Goal: Transaction & Acquisition: Book appointment/travel/reservation

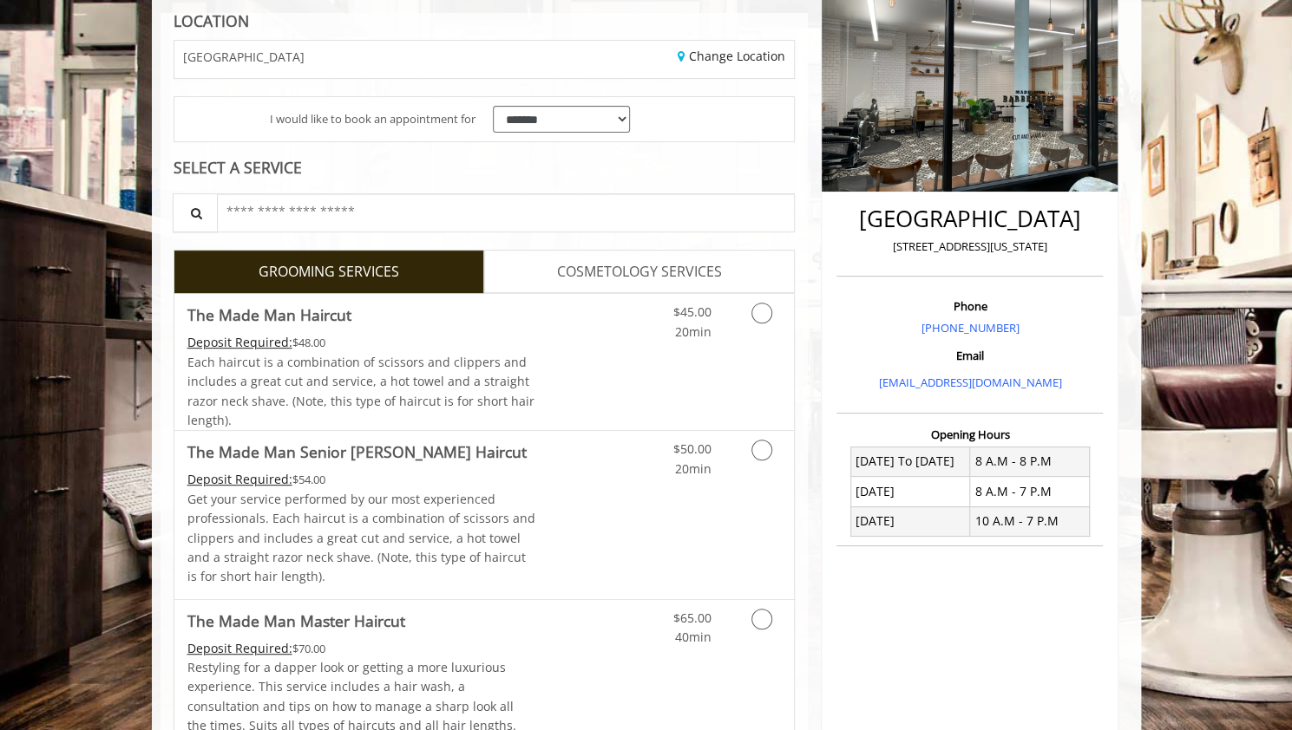
scroll to position [289, 0]
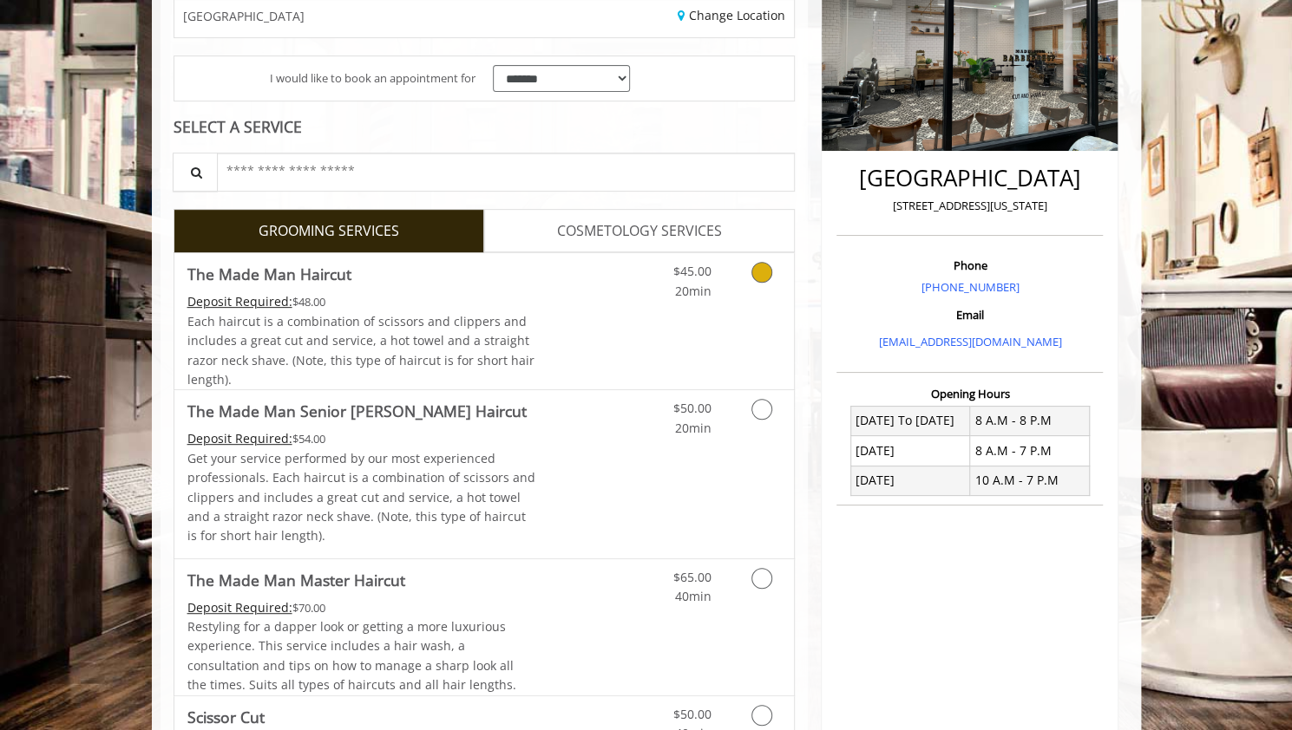
click at [772, 281] on link "Grooming services" at bounding box center [758, 277] width 44 height 48
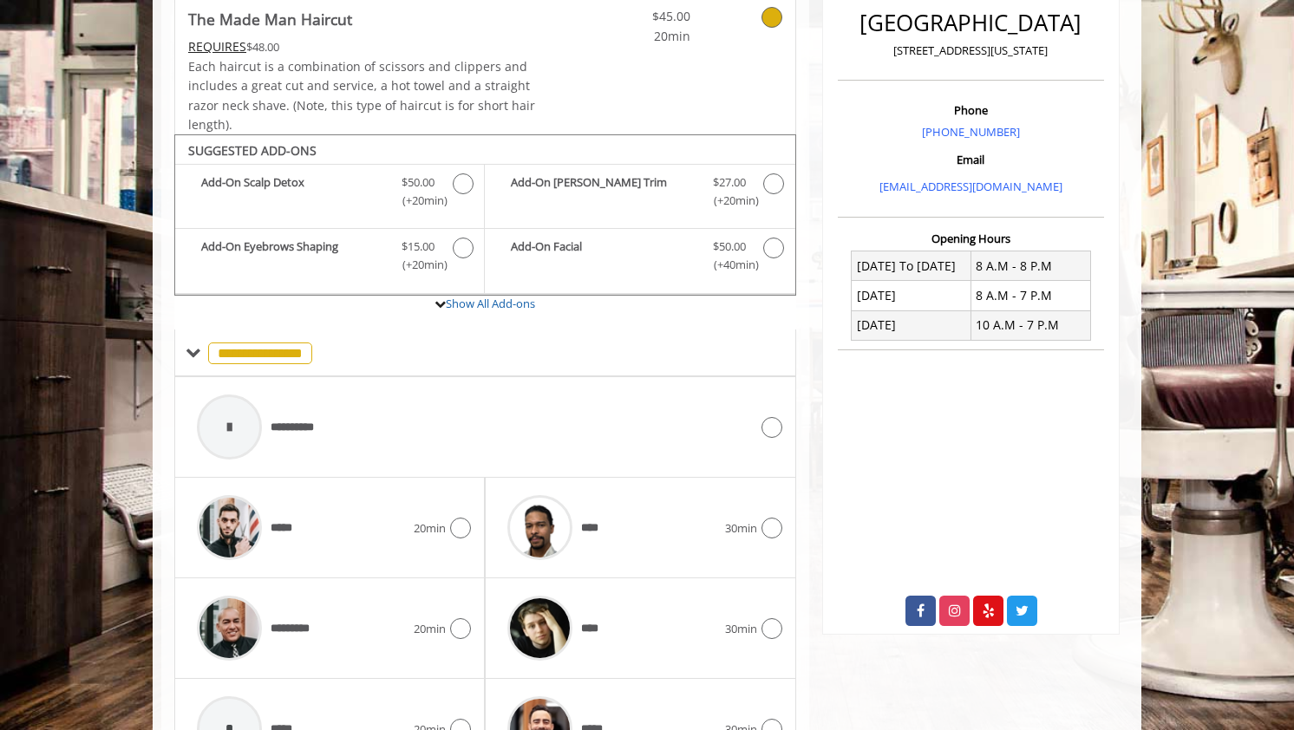
scroll to position [548, 0]
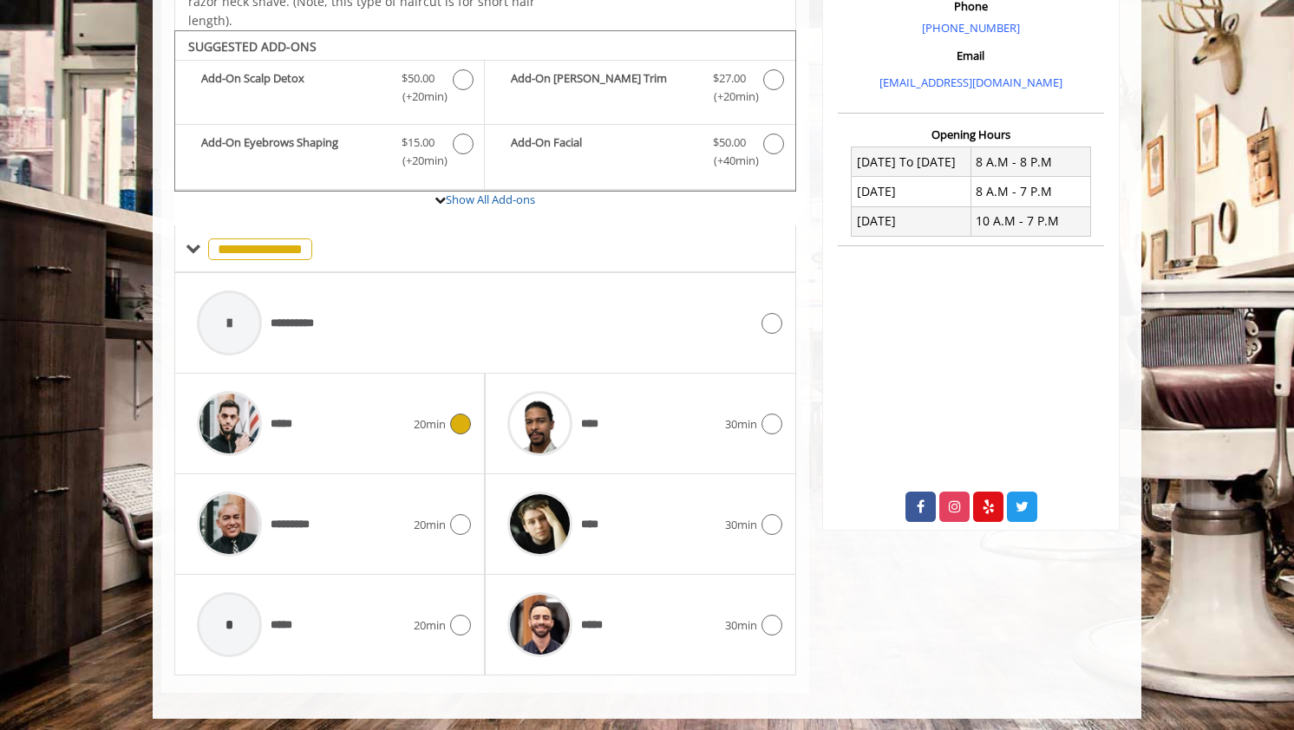
click at [461, 416] on icon at bounding box center [460, 424] width 21 height 21
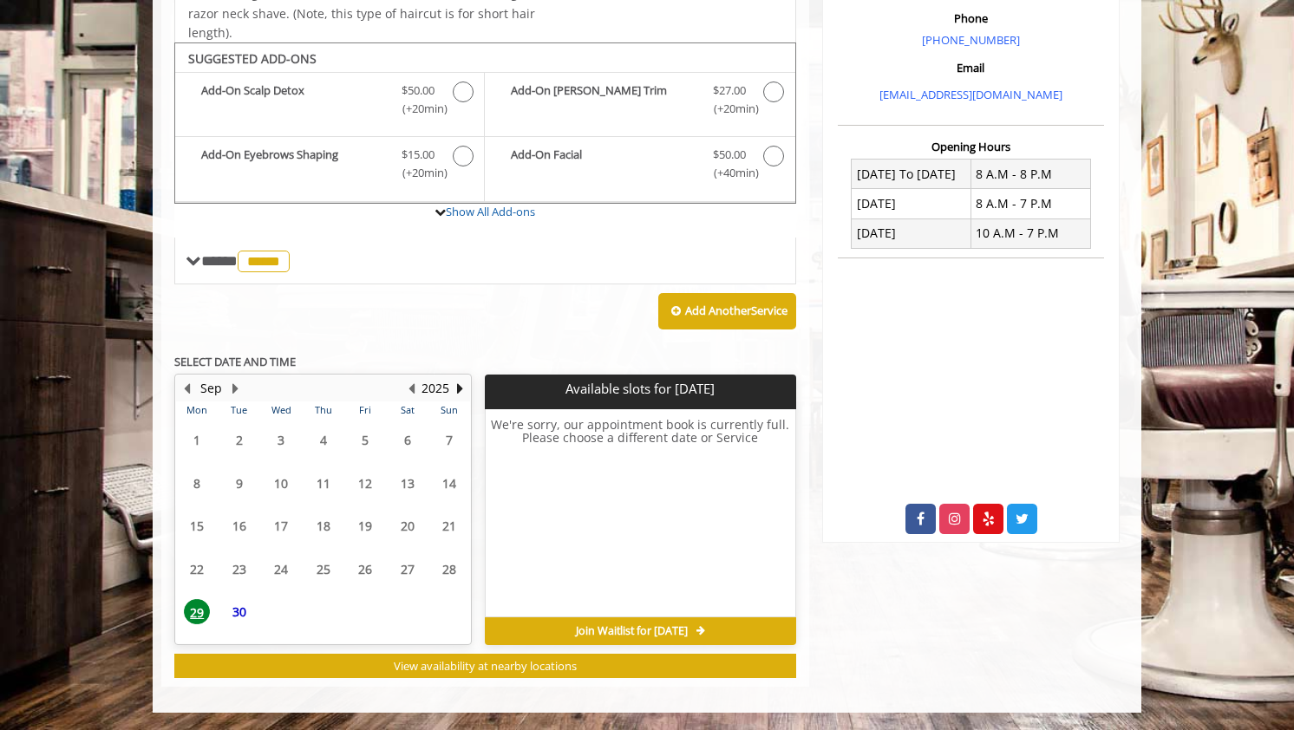
scroll to position [531, 0]
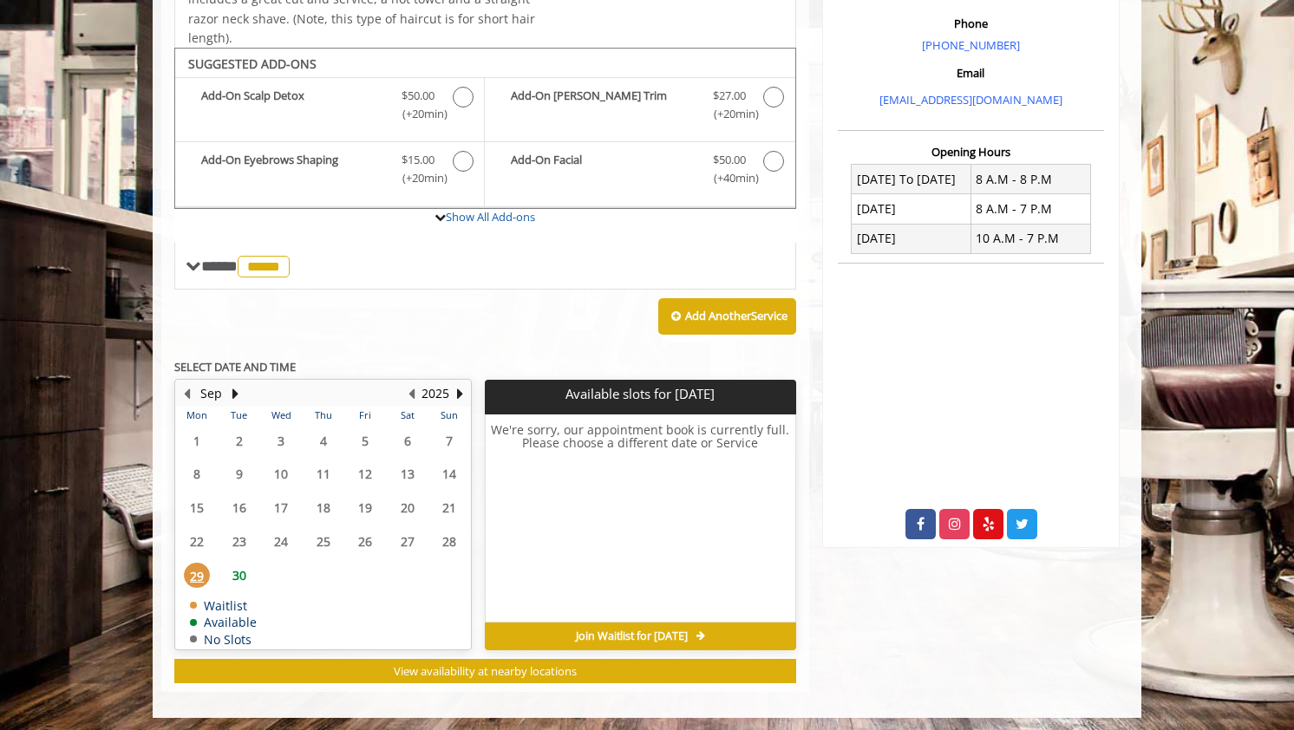
click at [236, 575] on span "30" at bounding box center [239, 575] width 26 height 25
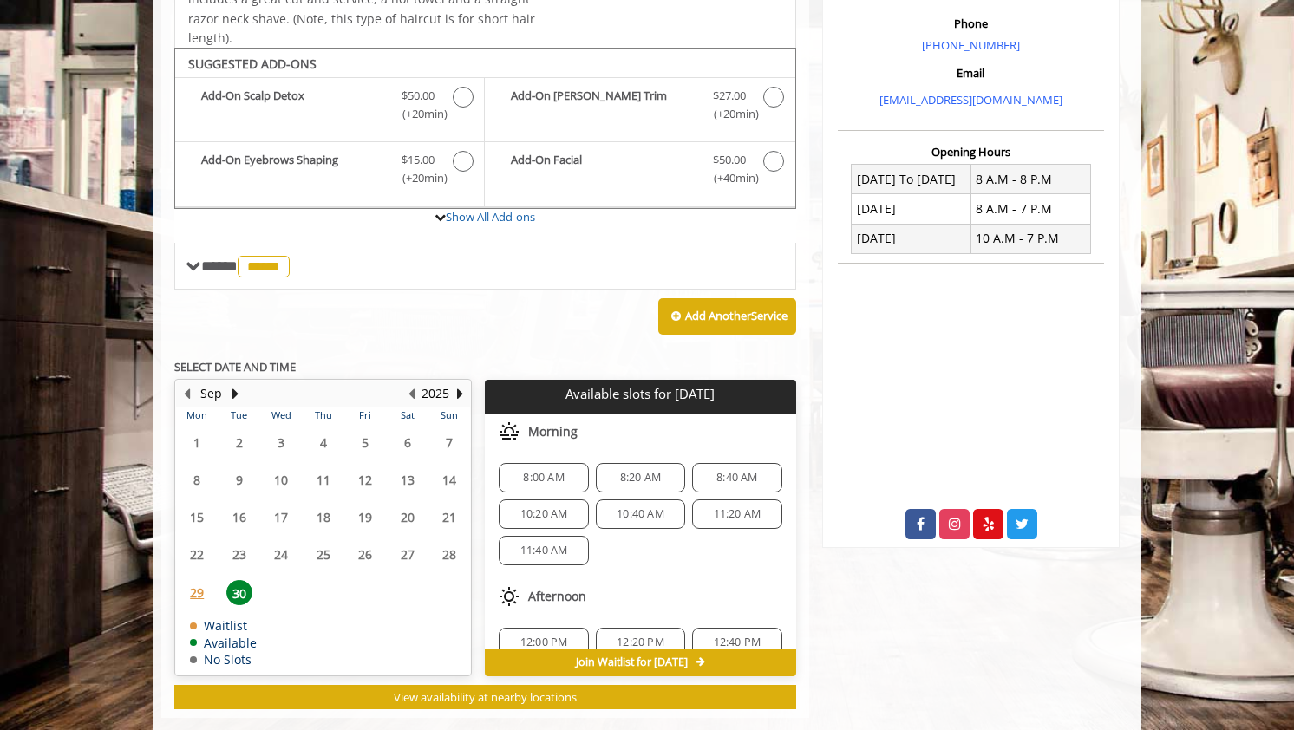
scroll to position [557, 0]
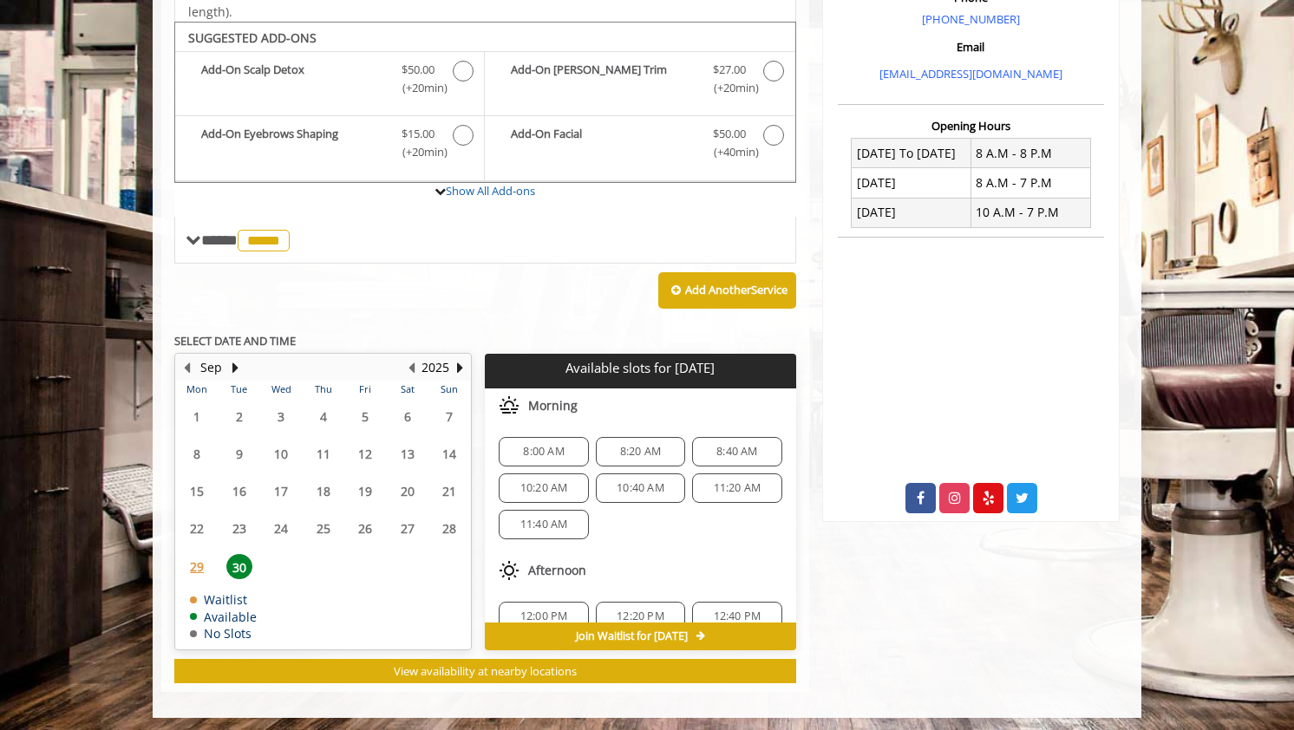
click at [522, 521] on span "11:40 AM" at bounding box center [544, 525] width 48 height 14
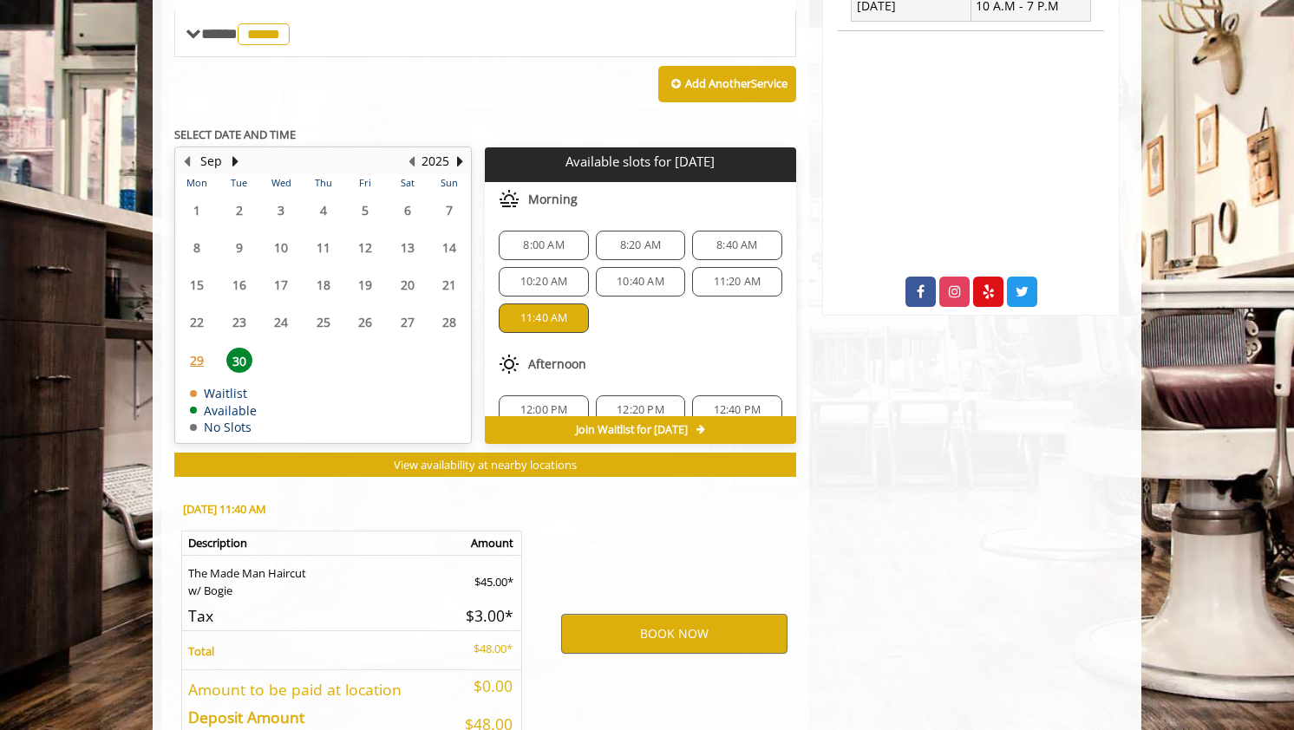
scroll to position [869, 0]
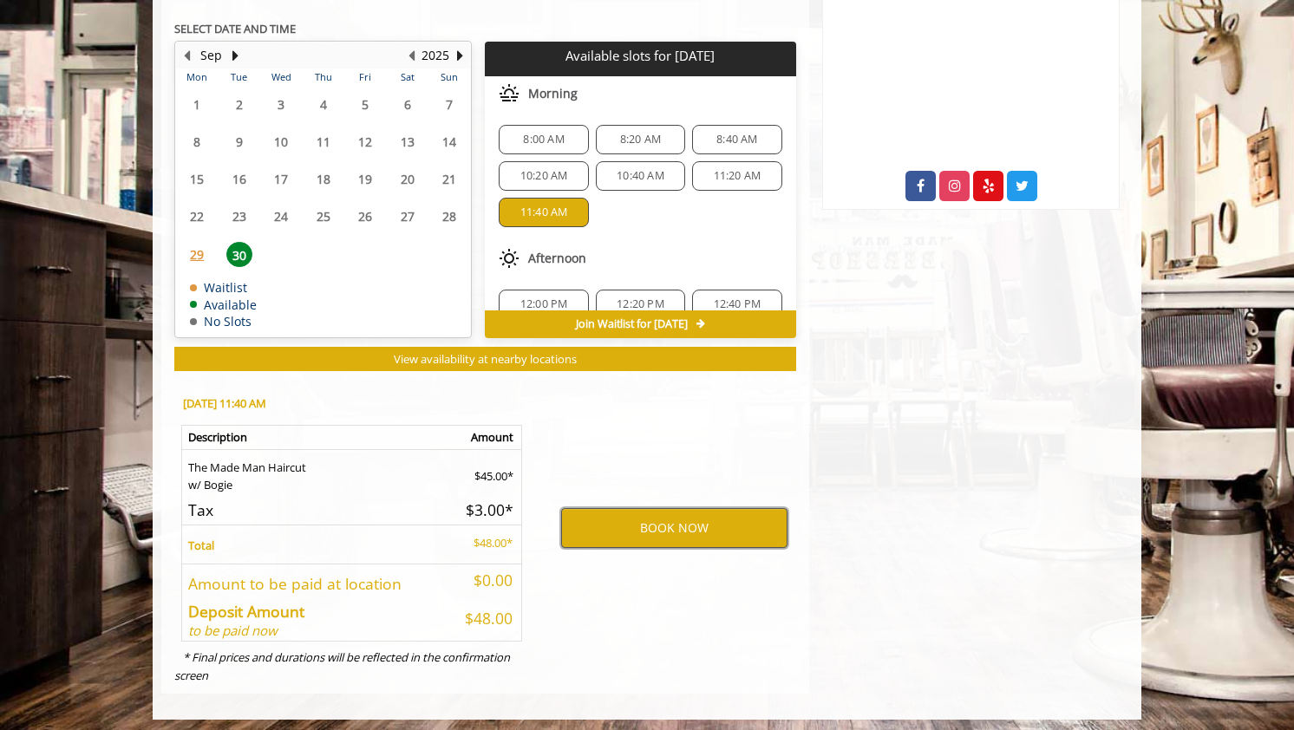
click at [695, 523] on button "BOOK NOW" at bounding box center [674, 528] width 226 height 40
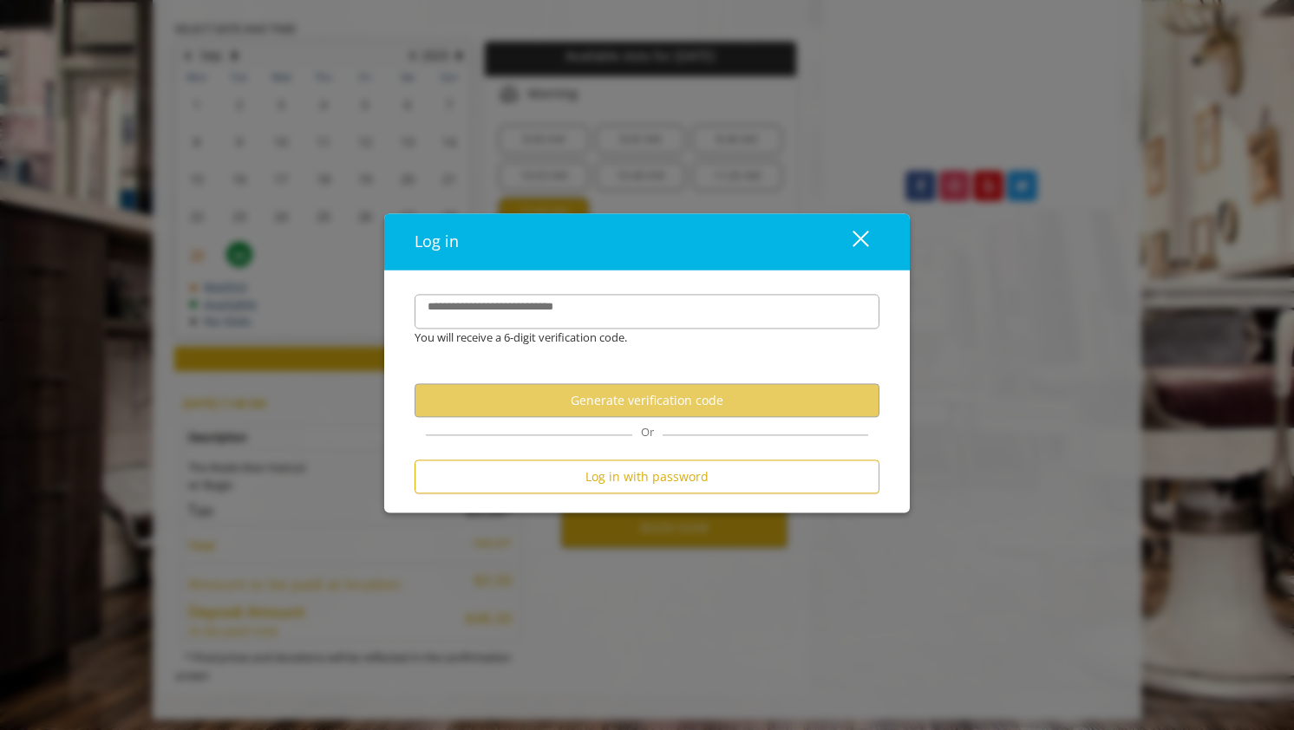
click at [870, 248] on button "close" at bounding box center [850, 242] width 59 height 36
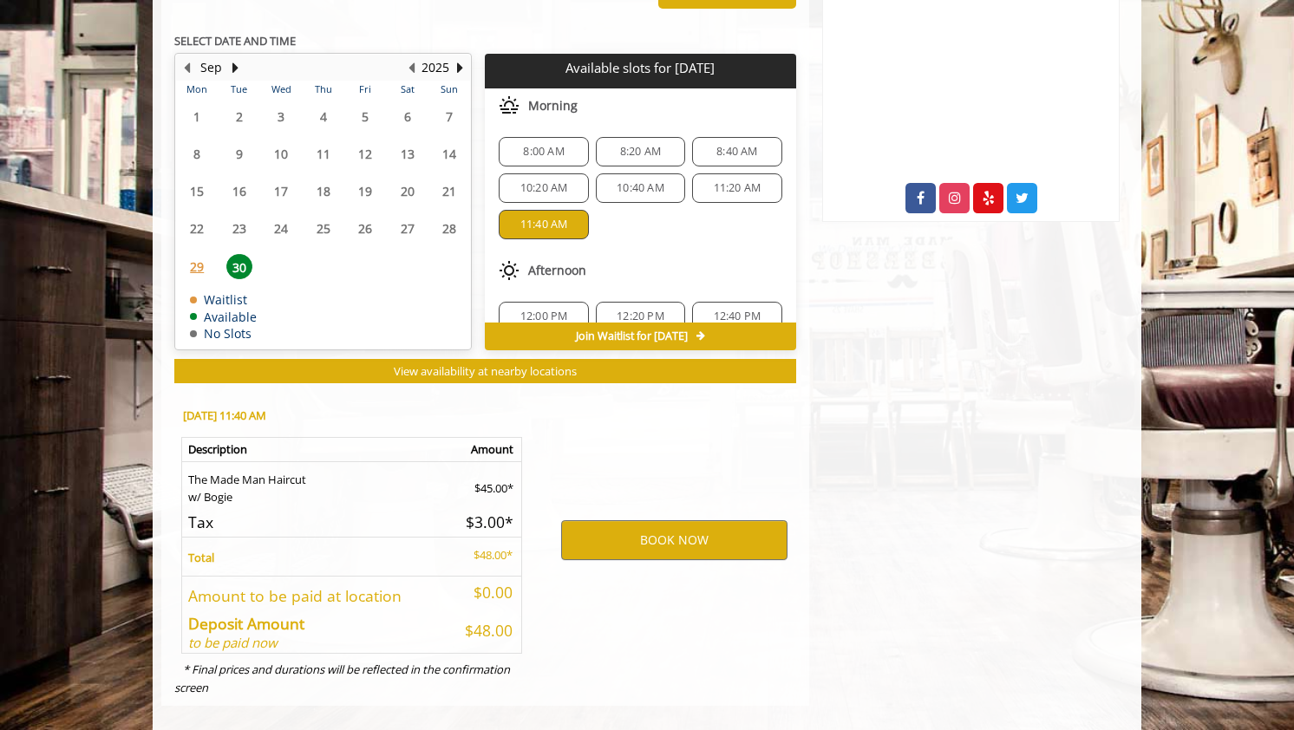
scroll to position [860, 0]
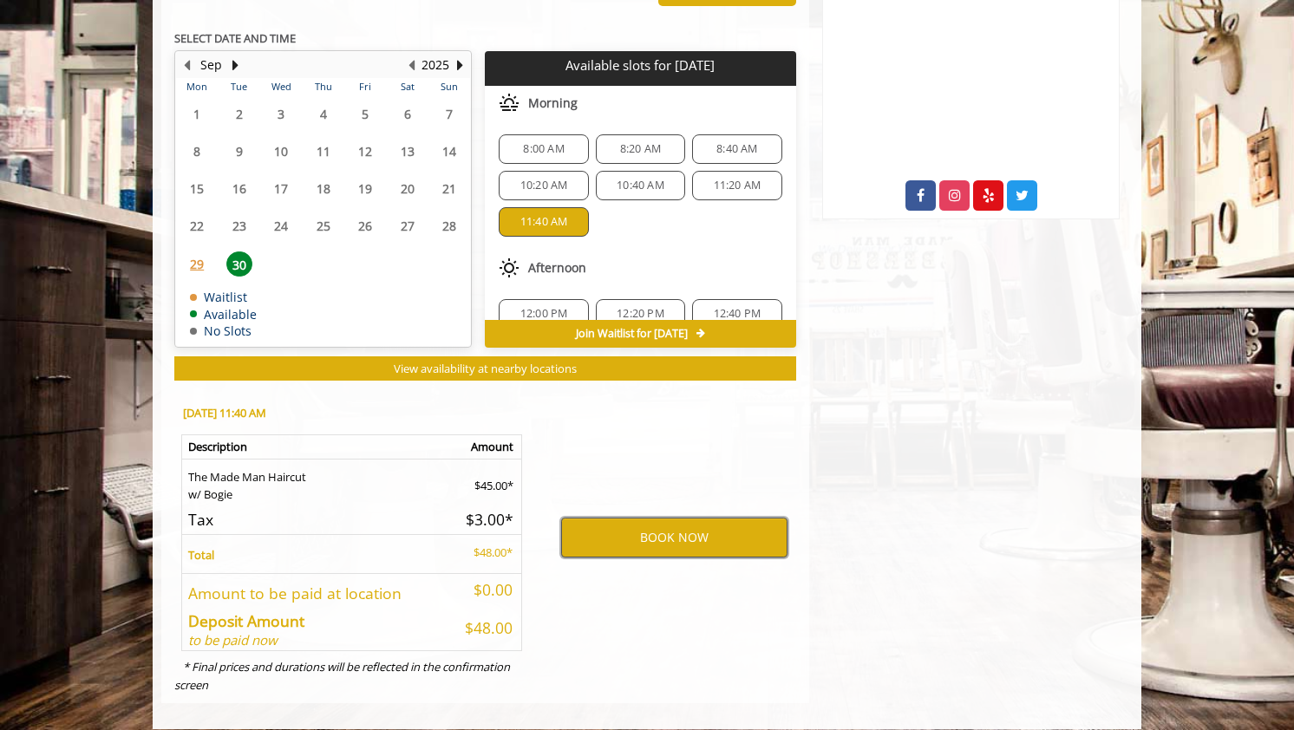
click at [678, 538] on button "BOOK NOW" at bounding box center [674, 538] width 226 height 40
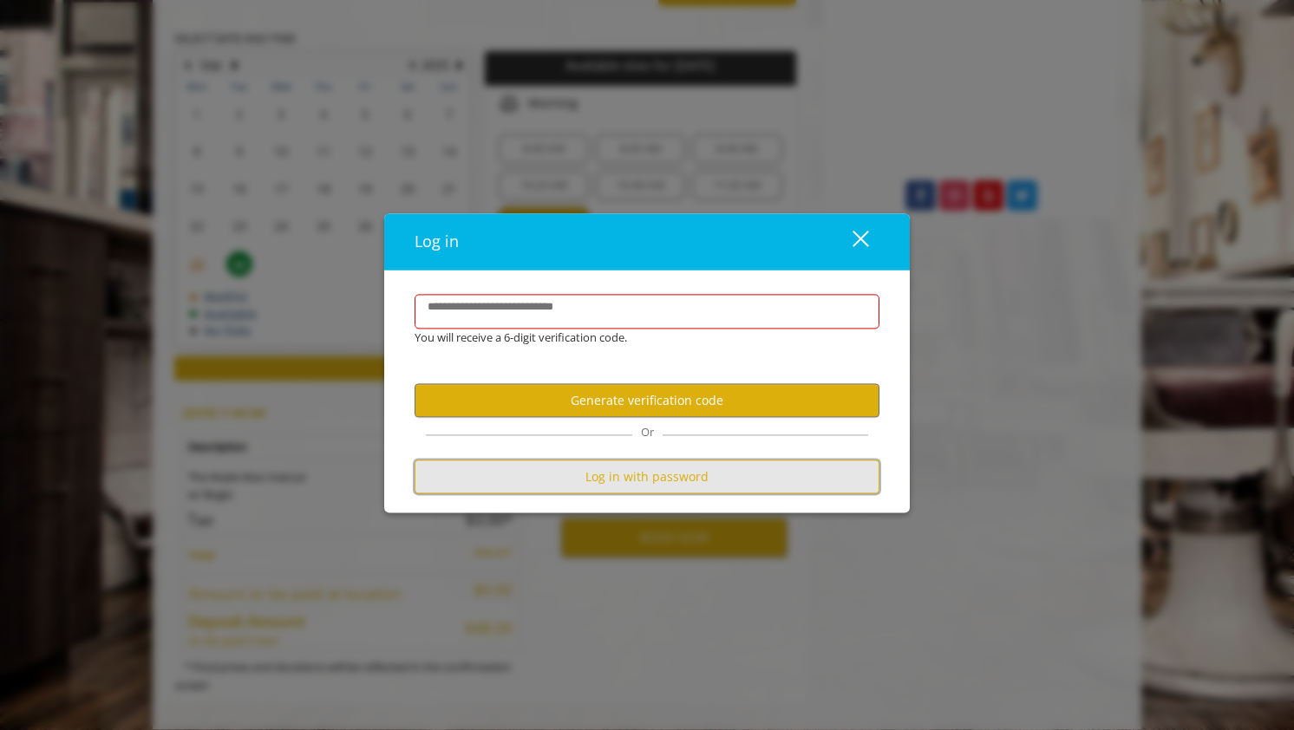
click at [643, 490] on button "Log in with password" at bounding box center [647, 478] width 465 height 34
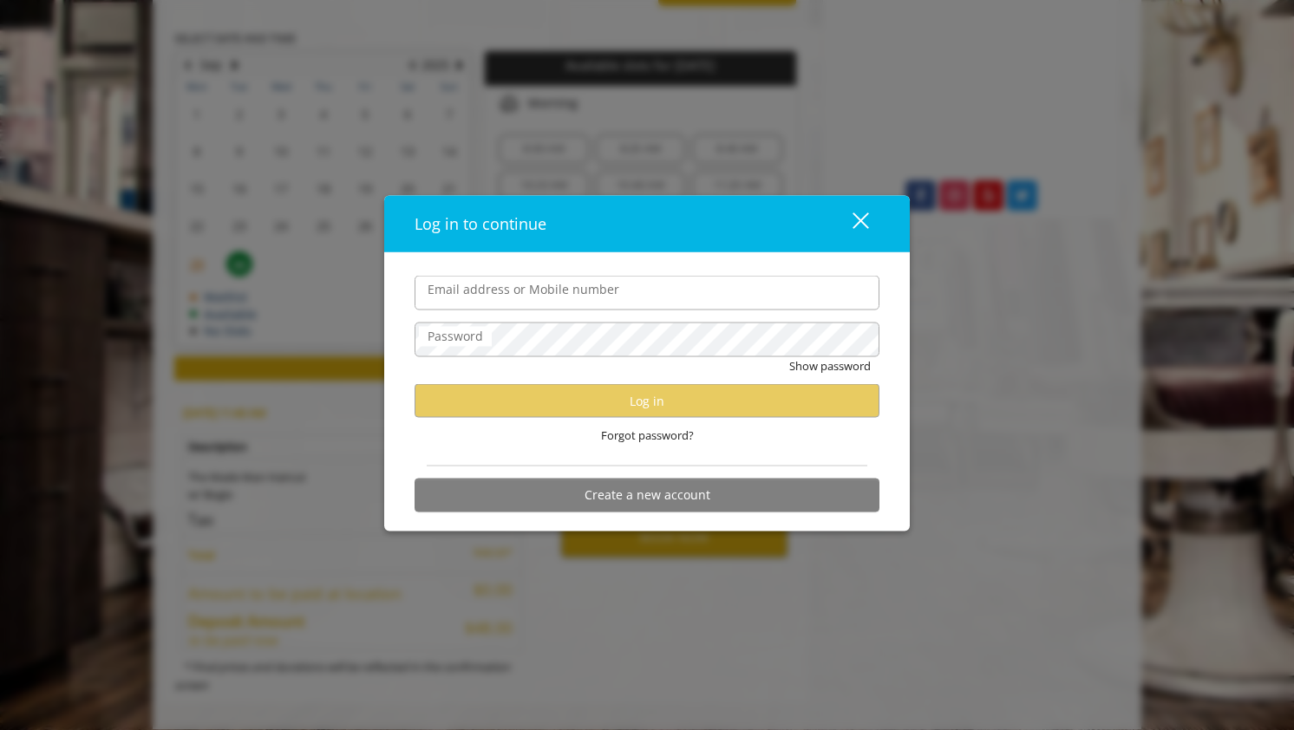
type input "**********"
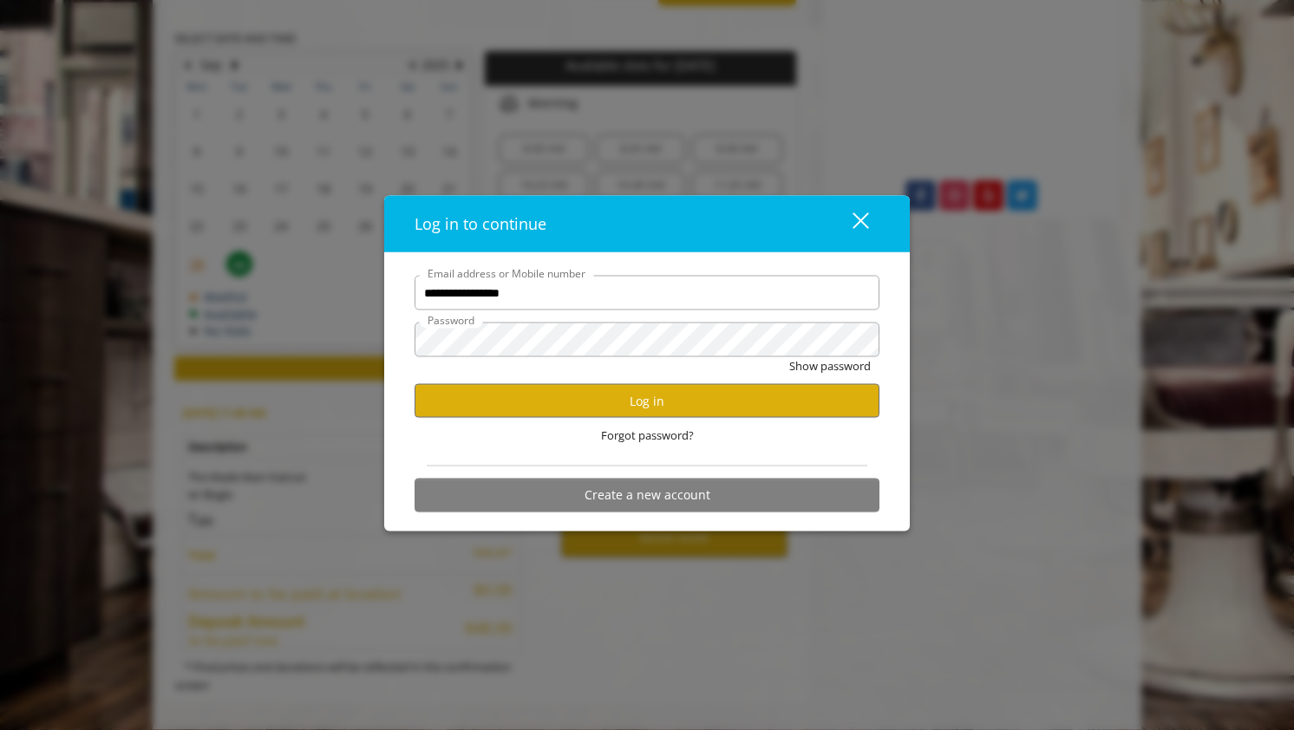
scroll to position [0, 0]
click at [638, 409] on button "Log in" at bounding box center [647, 401] width 465 height 34
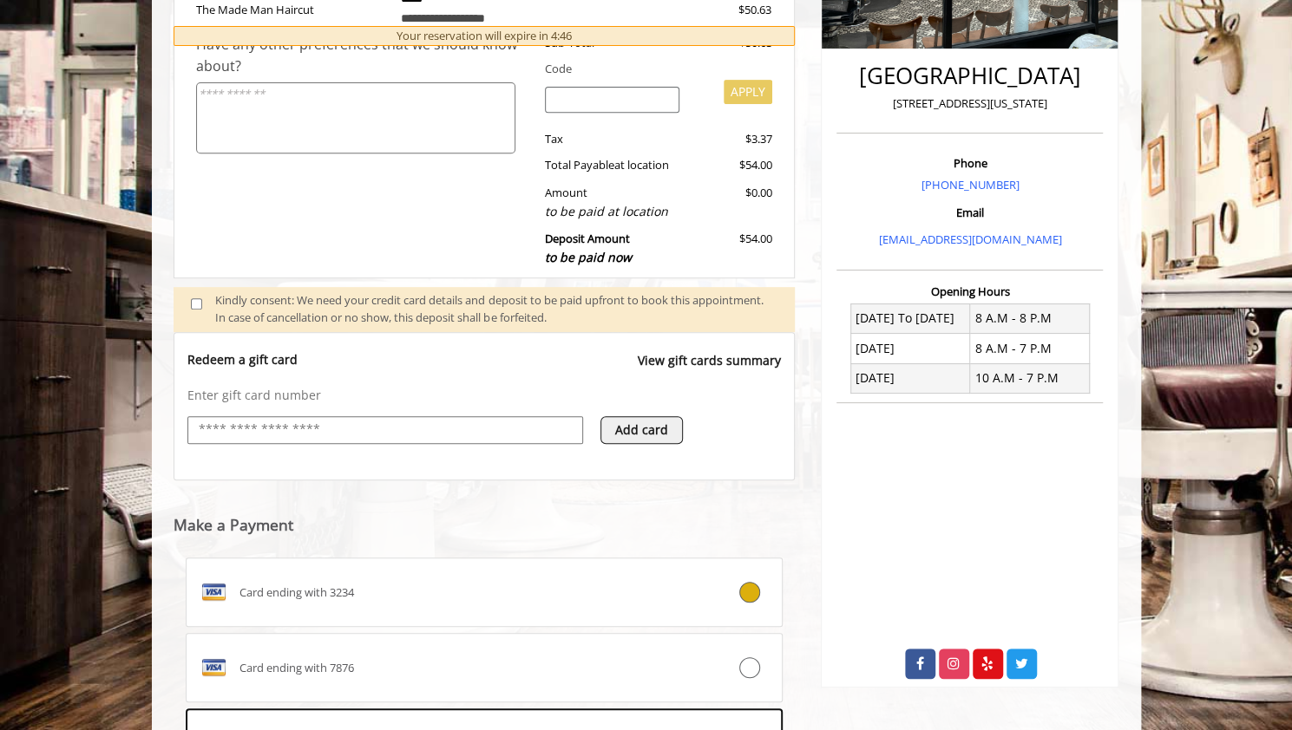
scroll to position [562, 0]
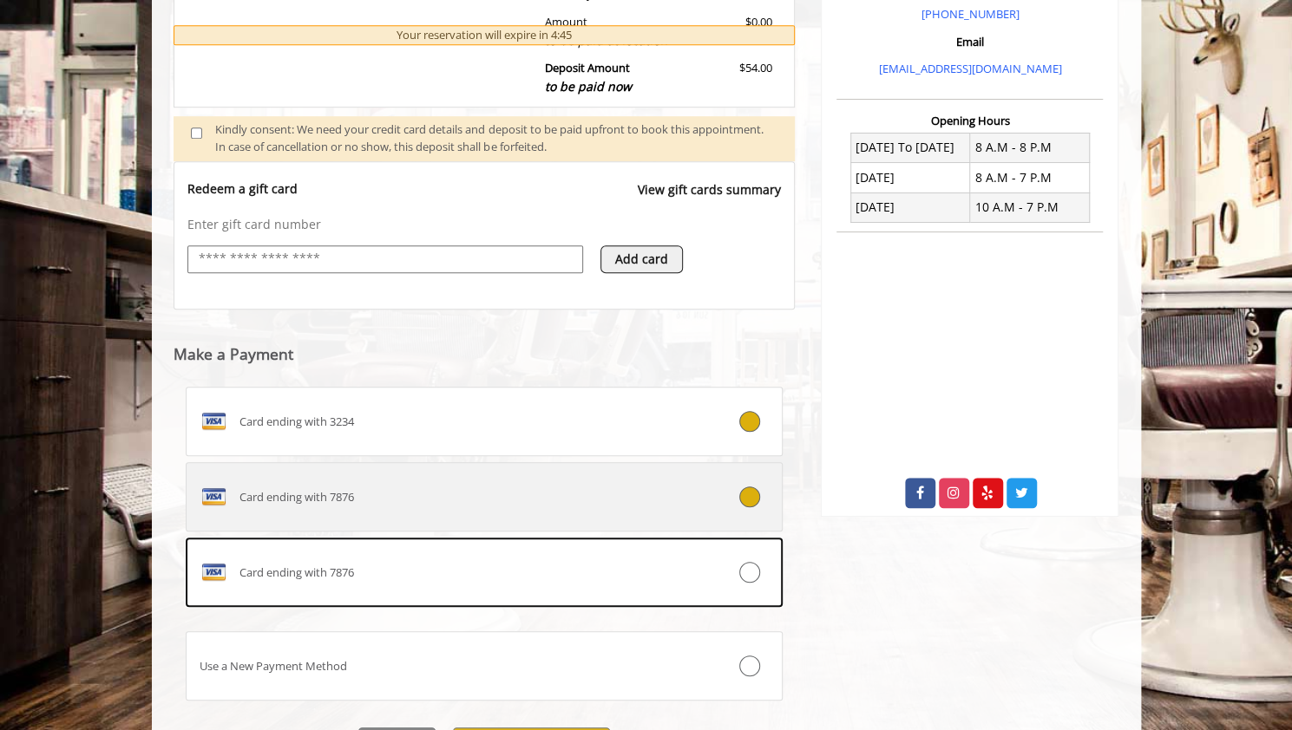
click at [679, 504] on div "Card ending with 7876" at bounding box center [435, 497] width 496 height 28
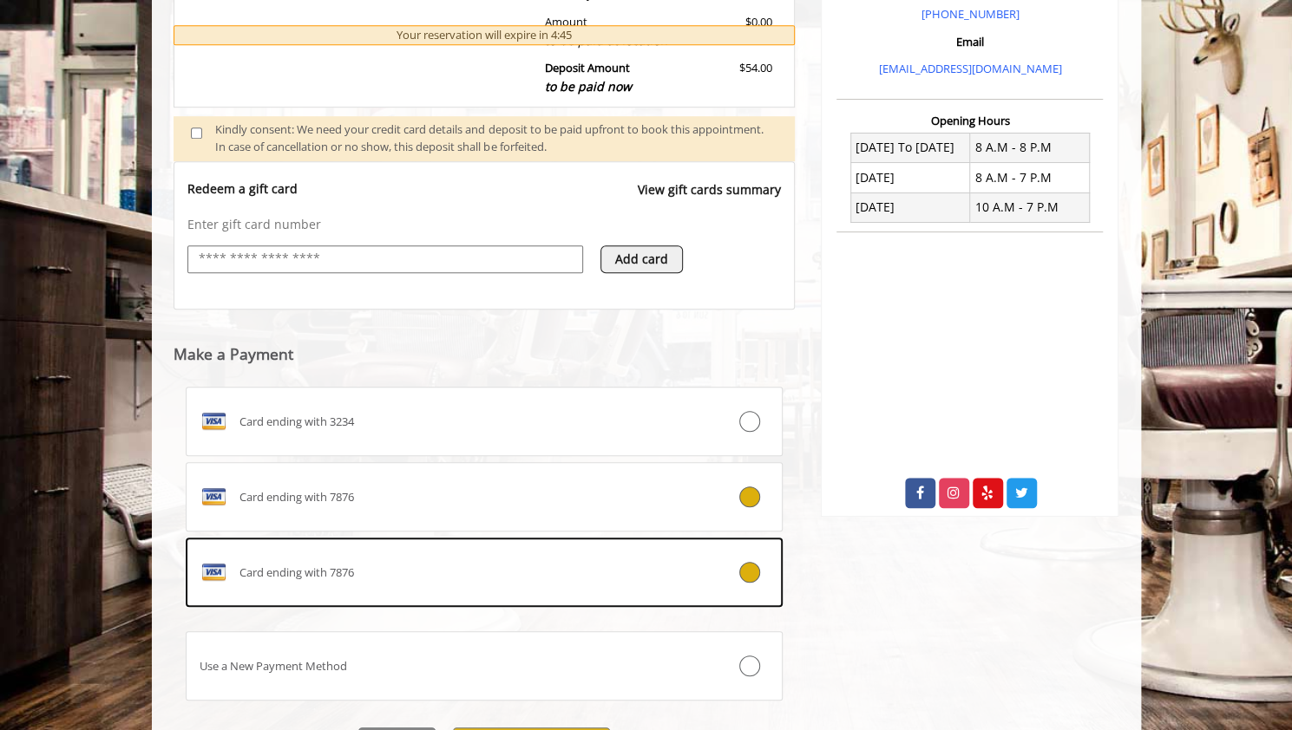
scroll to position [618, 0]
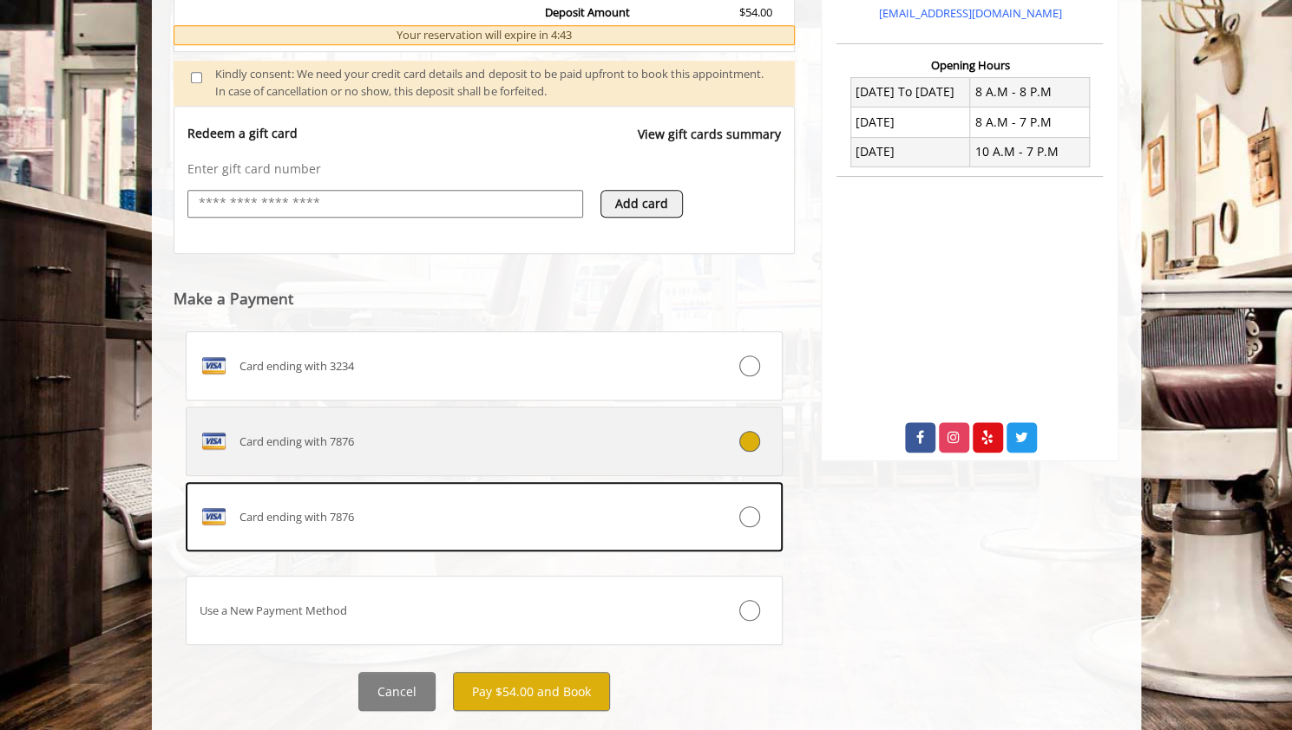
click at [697, 442] on div at bounding box center [732, 441] width 99 height 21
click at [671, 461] on label "Card ending with 7876" at bounding box center [485, 441] width 598 height 69
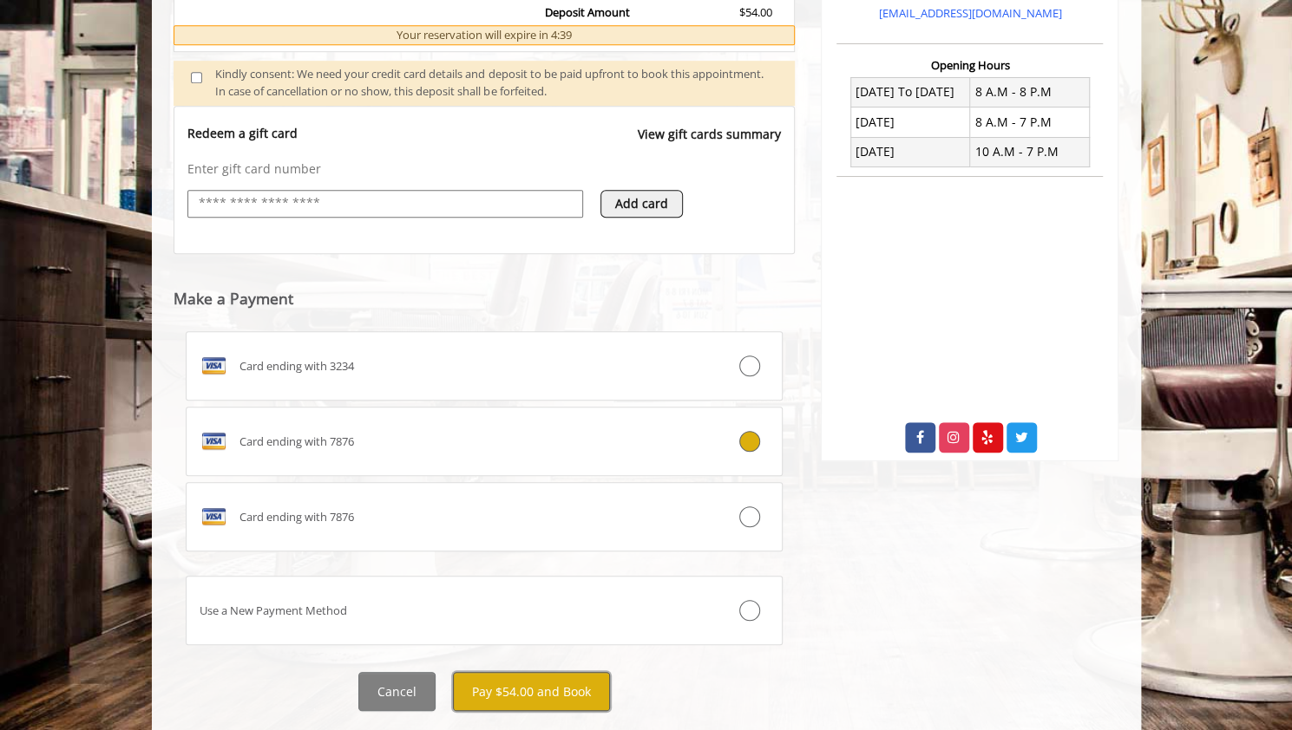
click at [512, 688] on button "Pay $54.00 and Book" at bounding box center [531, 691] width 157 height 39
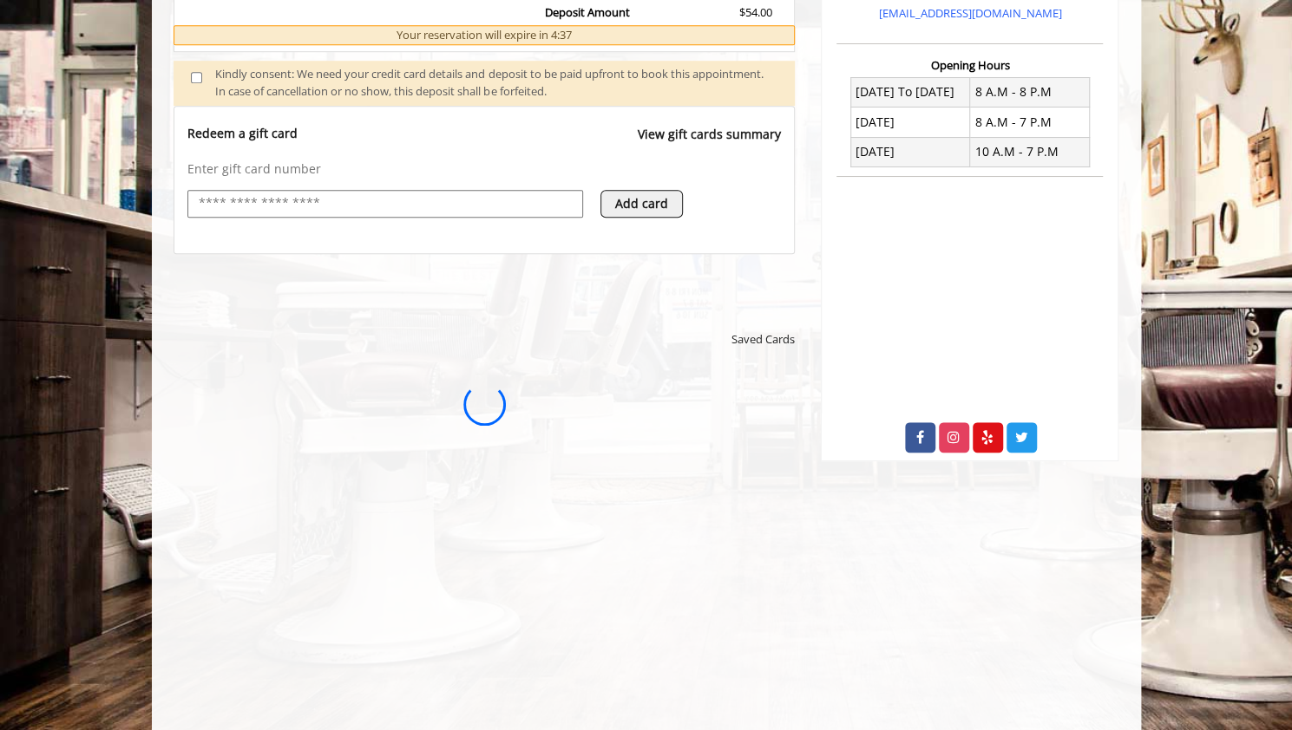
scroll to position [0, 0]
